Goal: Task Accomplishment & Management: Manage account settings

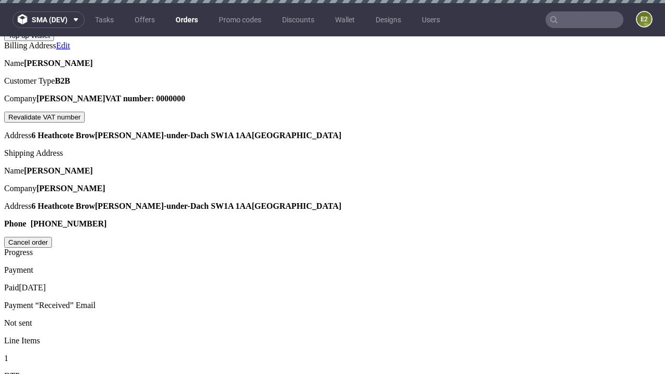
scroll to position [264, 0]
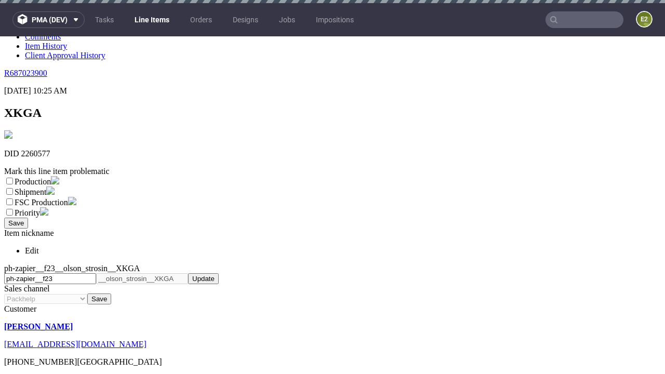
scroll to position [3, 0]
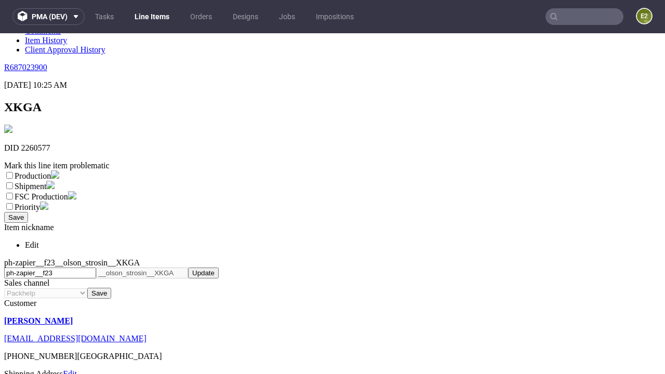
select select "dtp_ca_needed"
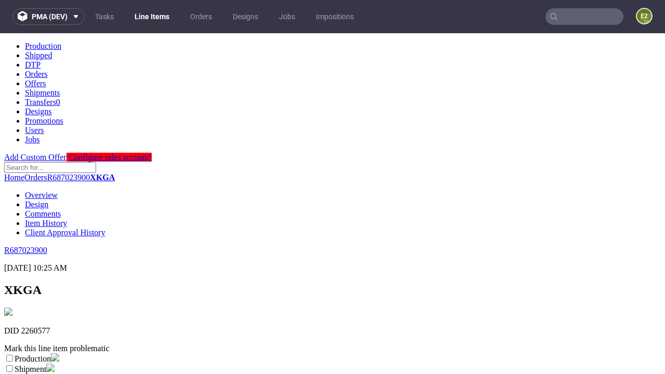
scroll to position [0, 0]
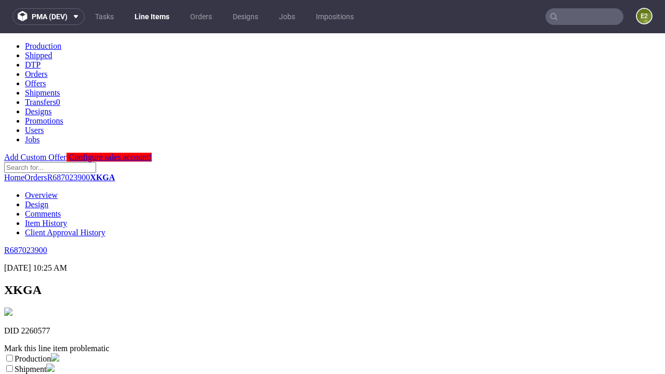
checkbox input "true"
